Goal: Information Seeking & Learning: Find specific fact

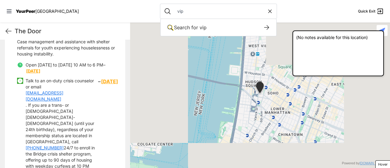
type input "vip"
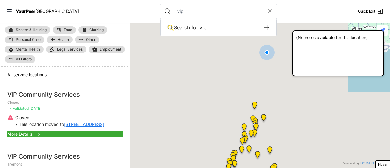
scroll to position [30, 0]
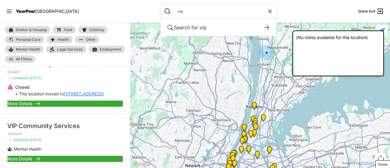
click at [69, 97] on link "[STREET_ADDRESS]" at bounding box center [84, 94] width 40 height 6
